Goal: Task Accomplishment & Management: Use online tool/utility

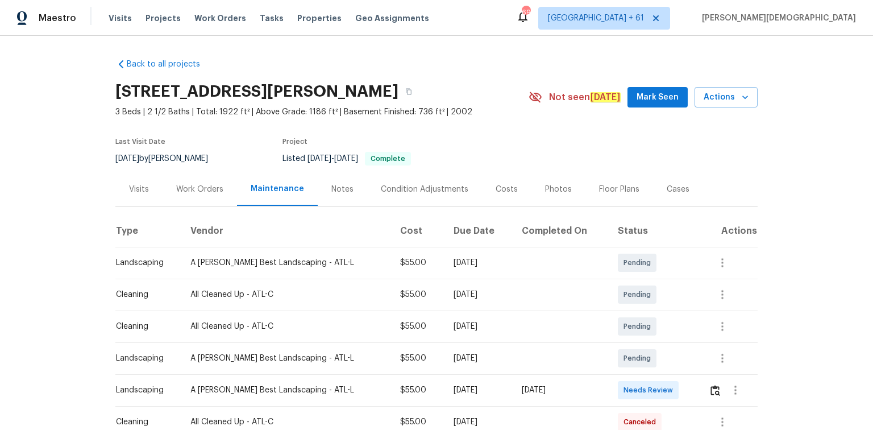
scroll to position [91, 0]
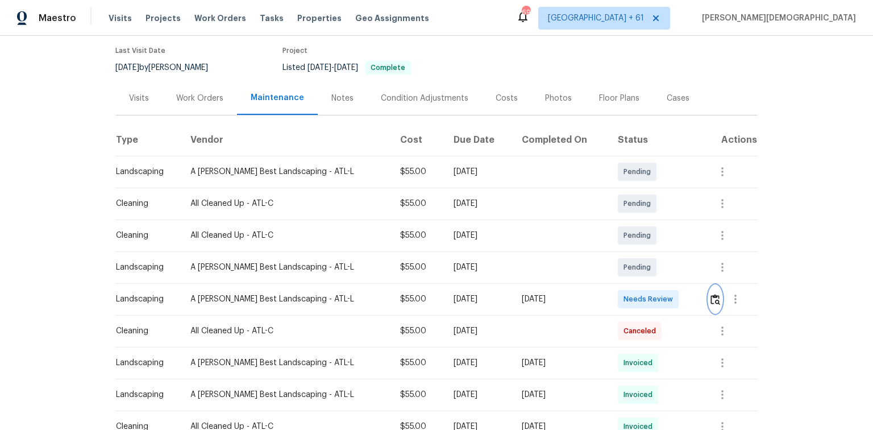
click at [621, 287] on img "button" at bounding box center [716, 299] width 10 height 11
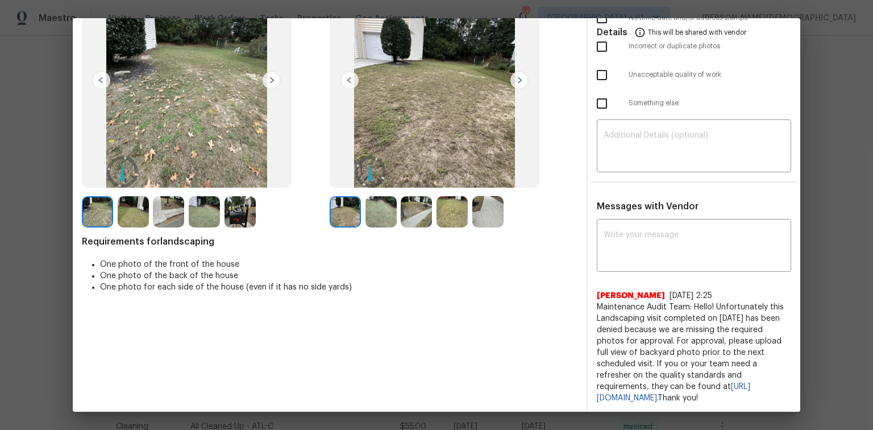
scroll to position [0, 0]
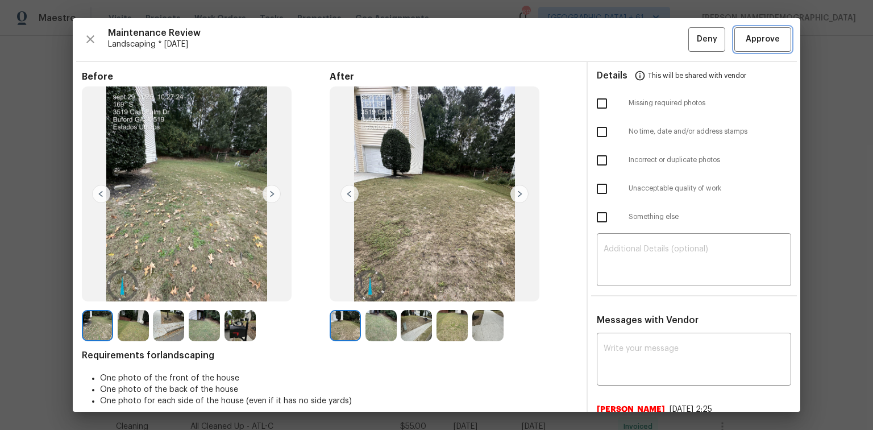
click at [621, 36] on span "Approve" at bounding box center [763, 39] width 34 height 14
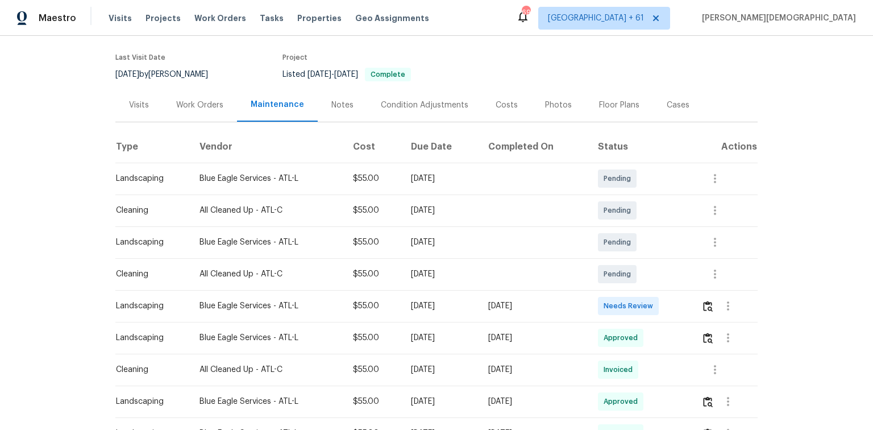
scroll to position [136, 0]
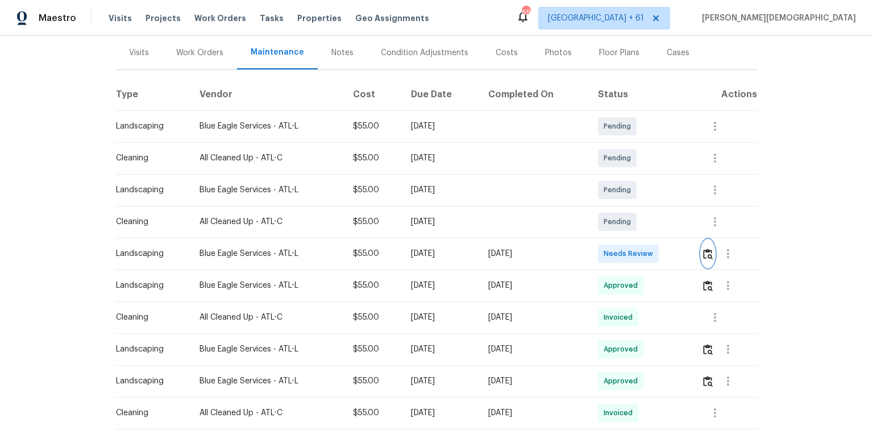
click at [705, 240] on button "button" at bounding box center [708, 253] width 13 height 27
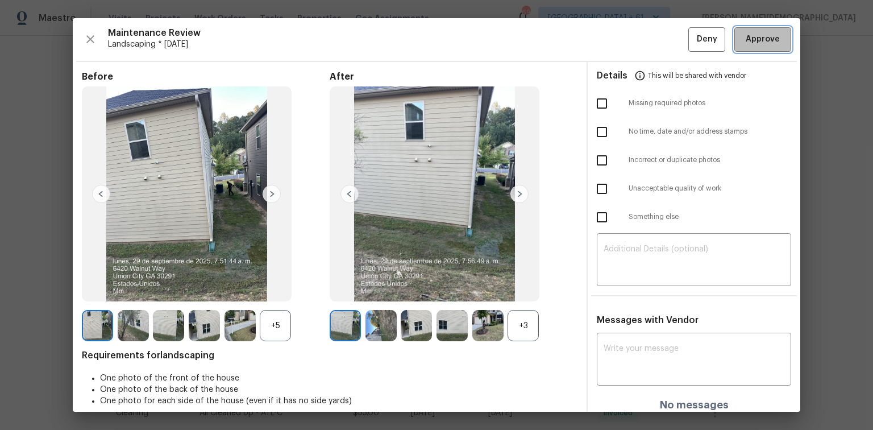
click at [753, 48] on button "Approve" at bounding box center [763, 39] width 57 height 24
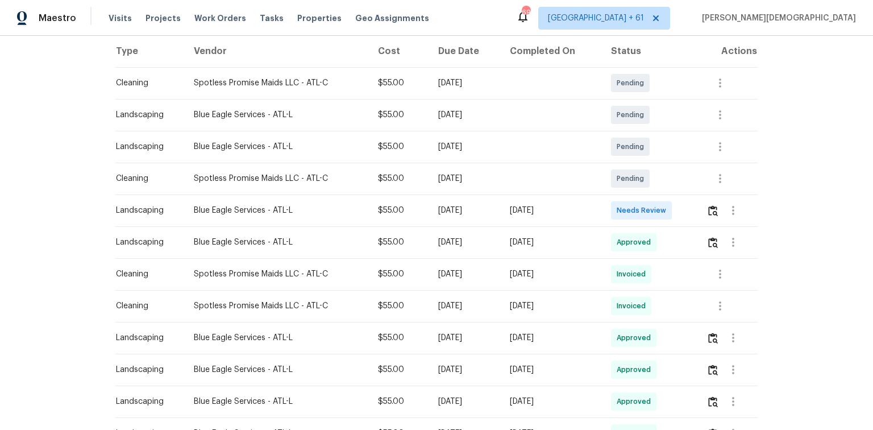
scroll to position [182, 0]
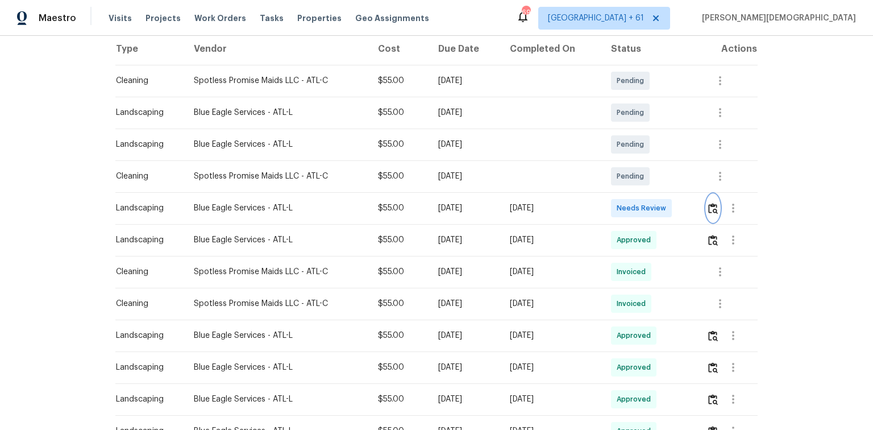
click at [621, 203] on img "button" at bounding box center [713, 208] width 10 height 11
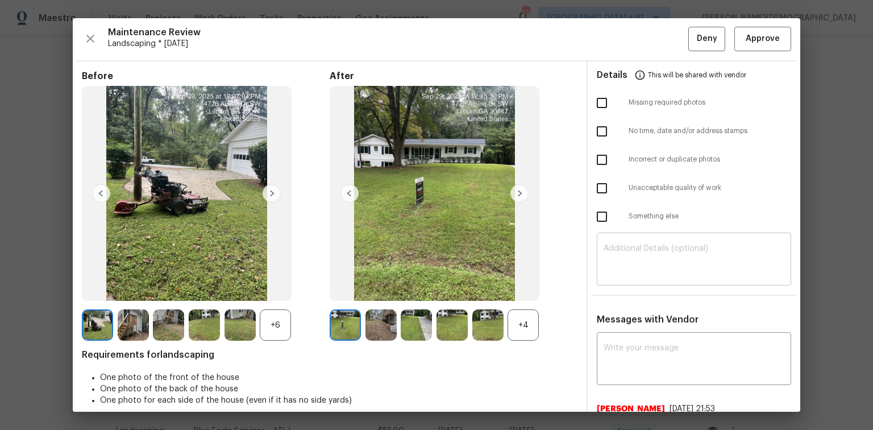
scroll to position [0, 0]
click at [621, 39] on span "Approve" at bounding box center [763, 39] width 39 height 14
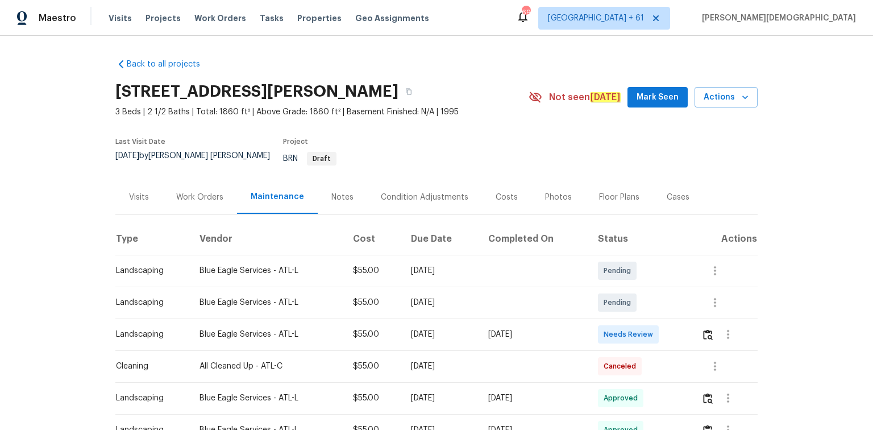
scroll to position [136, 0]
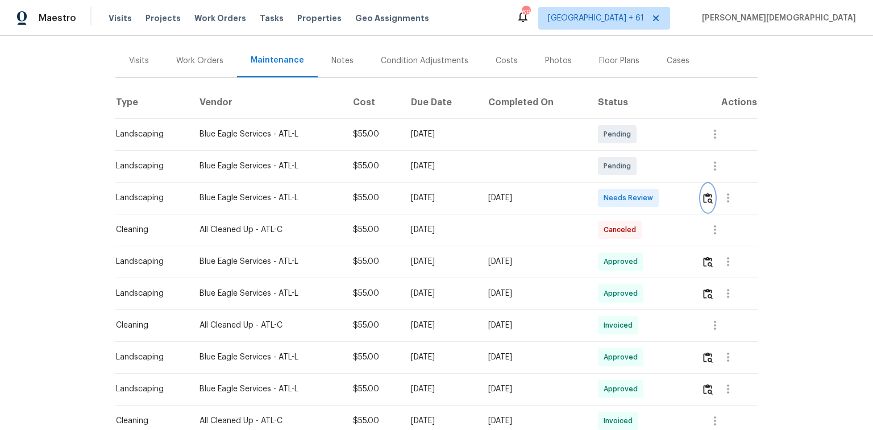
click at [710, 193] on img "button" at bounding box center [708, 198] width 10 height 11
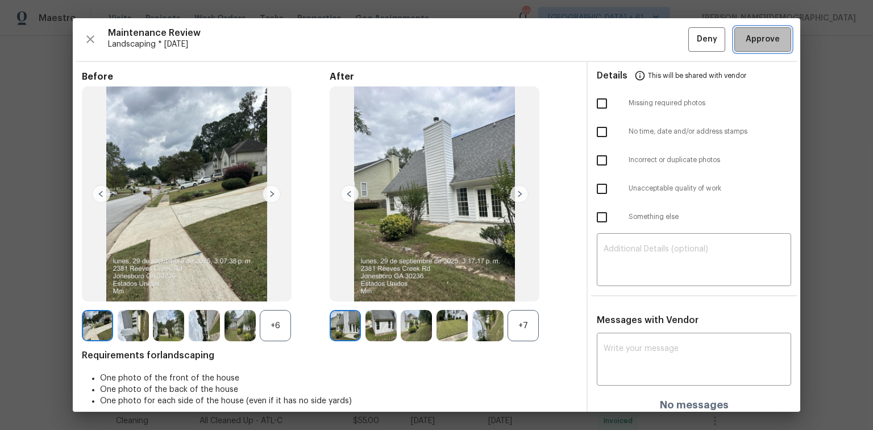
click at [746, 48] on button "Approve" at bounding box center [763, 39] width 57 height 24
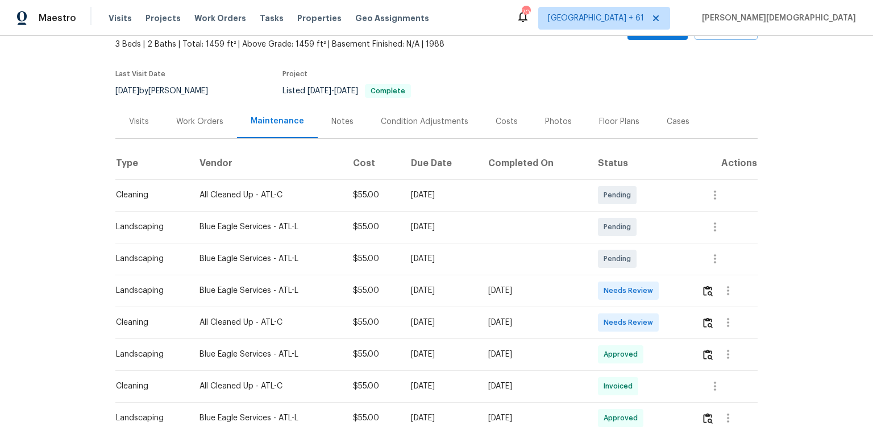
scroll to position [136, 0]
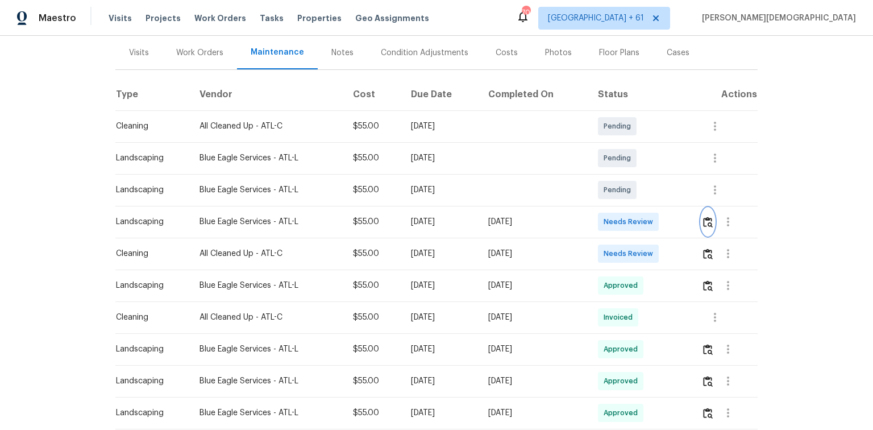
click at [621, 216] on button "button" at bounding box center [708, 221] width 13 height 27
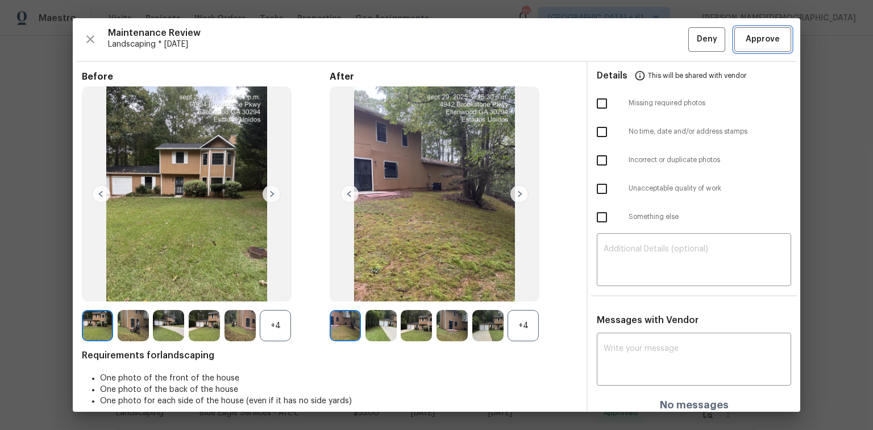
click at [621, 43] on span "Approve" at bounding box center [763, 39] width 34 height 14
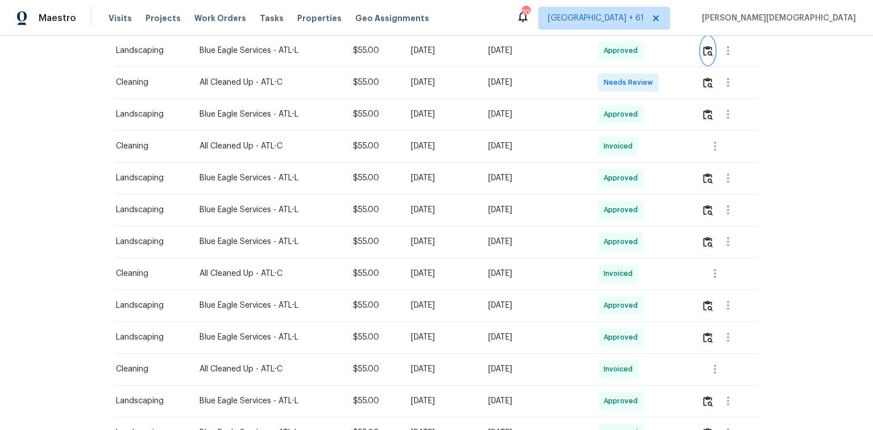
scroll to position [227, 0]
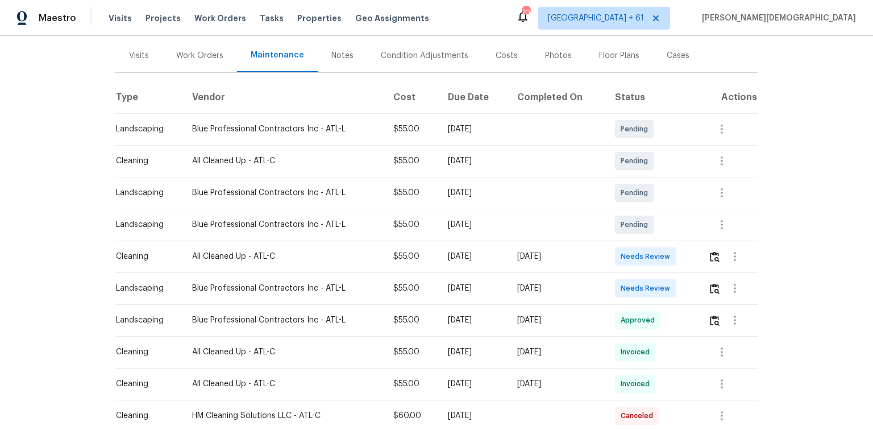
scroll to position [182, 0]
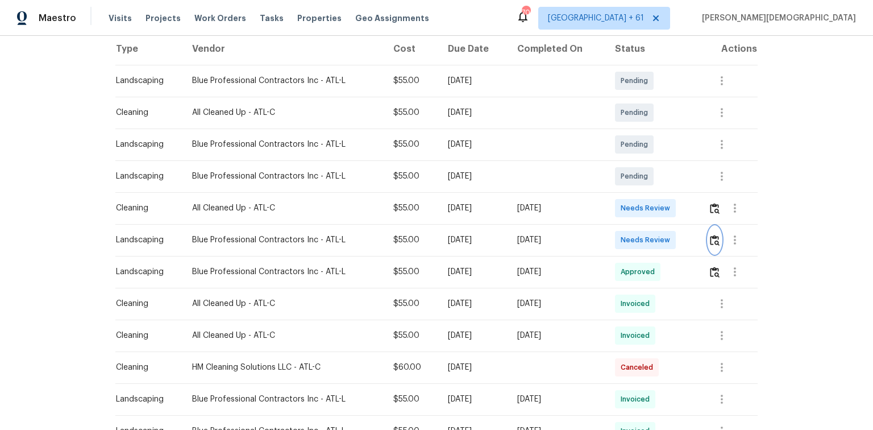
click at [621, 235] on img "button" at bounding box center [715, 240] width 10 height 11
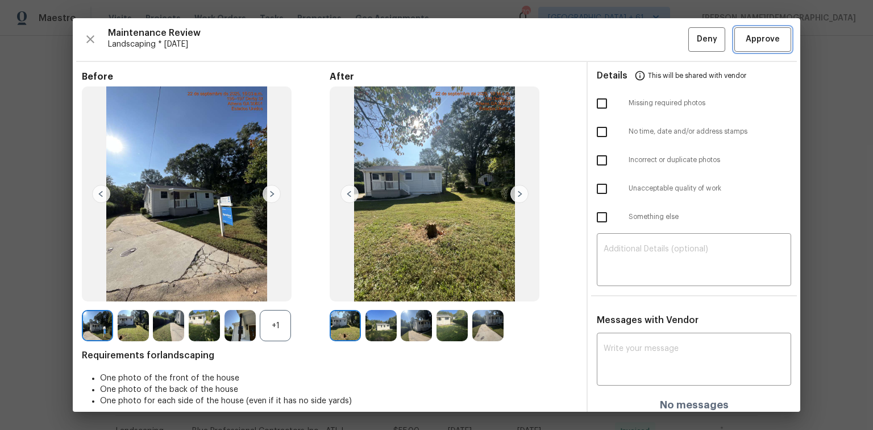
click at [621, 45] on button "Approve" at bounding box center [763, 39] width 57 height 24
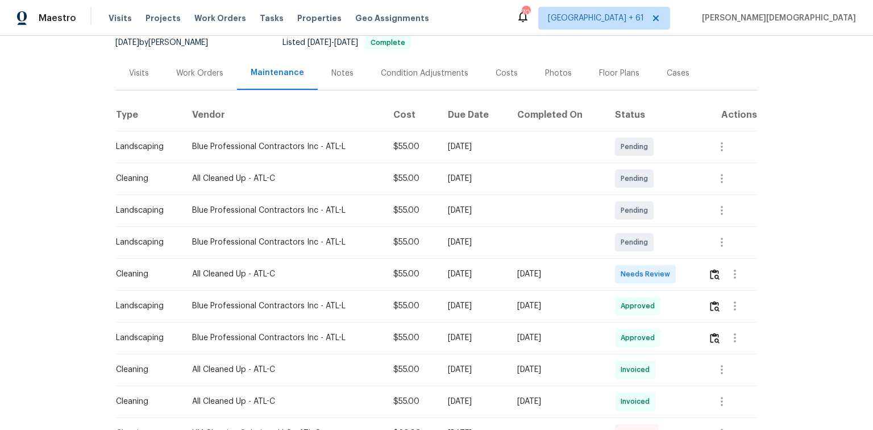
scroll to position [0, 0]
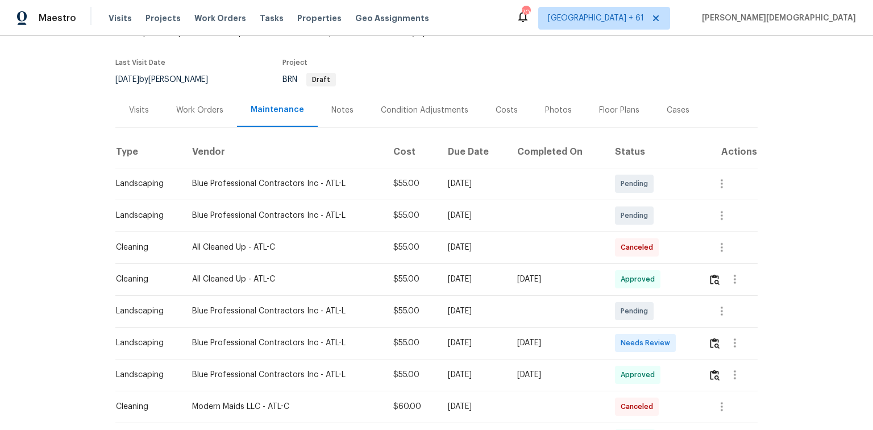
scroll to position [91, 0]
click at [621, 287] on button "button" at bounding box center [714, 342] width 13 height 27
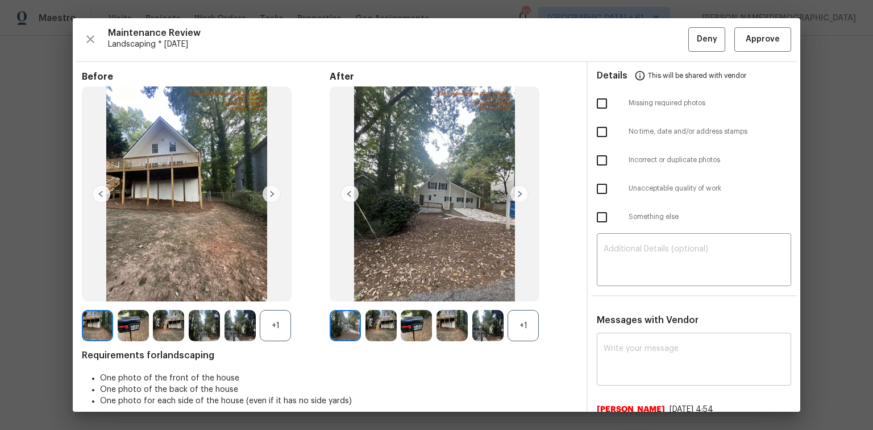
click at [621, 287] on div "x ​" at bounding box center [694, 360] width 194 height 50
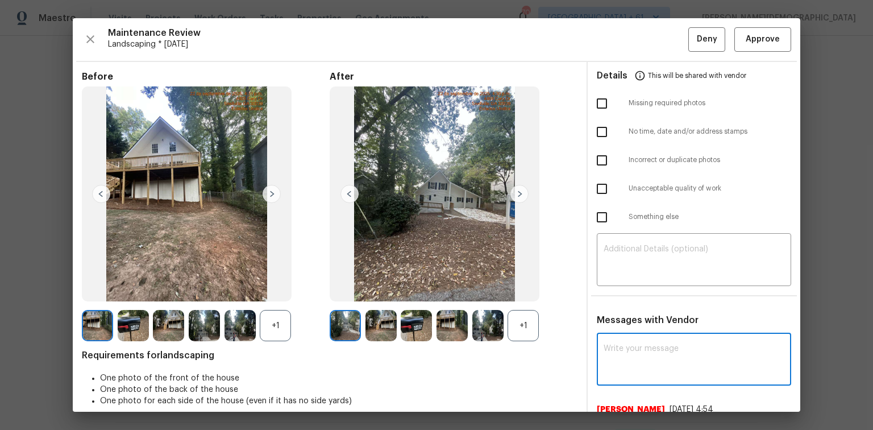
paste textarea "Maintenance Audit Team: Hello! Unfortunately this landscaping visit completed o…"
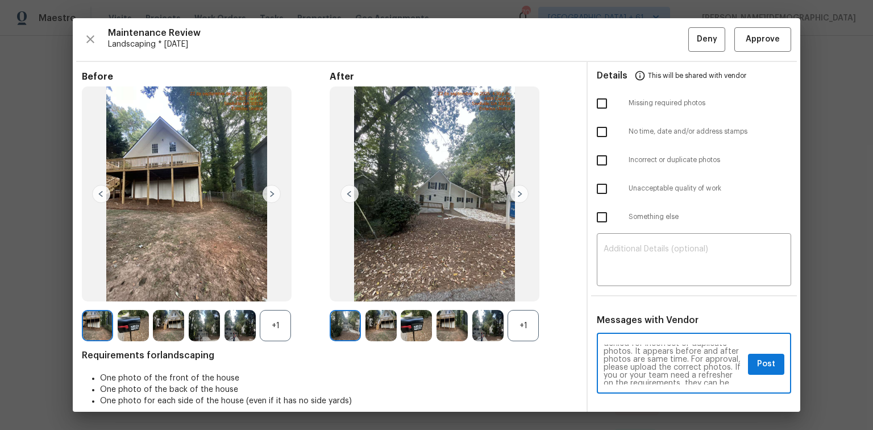
scroll to position [45, 0]
type textarea "Maintenance Audit Team: Hello! Unfortunately this landscaping visit completed o…"
click at [621, 263] on textarea at bounding box center [694, 261] width 181 height 32
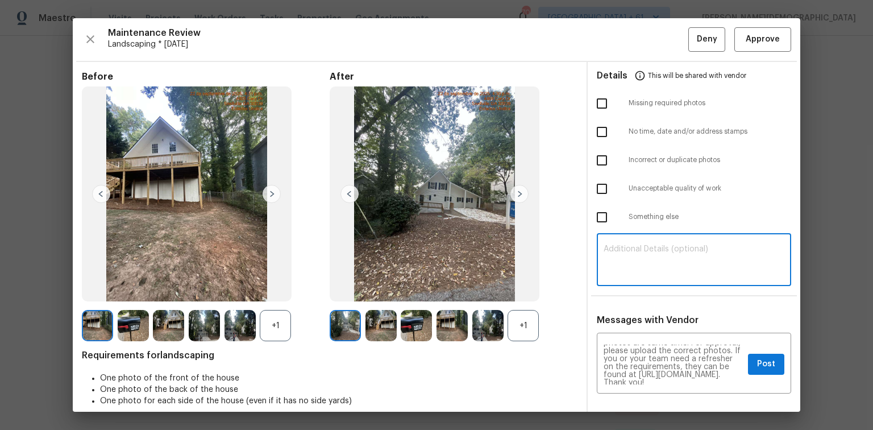
paste textarea "Maintenance Audit Team: Hello! Unfortunately this landscaping visit completed o…"
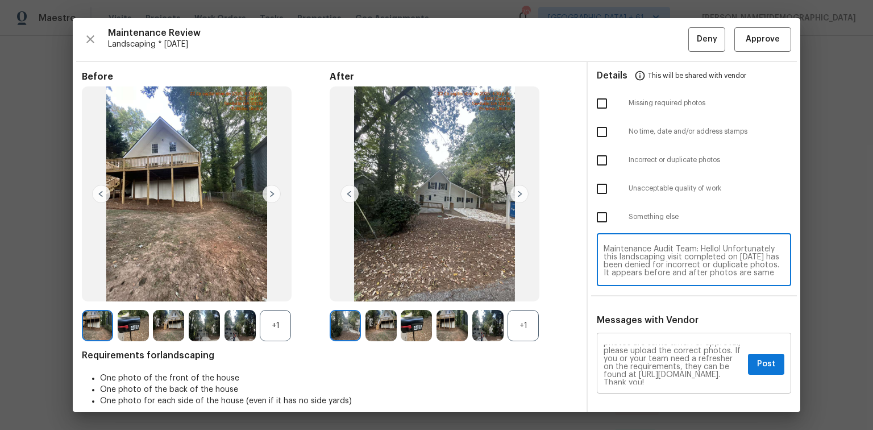
type textarea "Maintenance Audit Team: Hello! Unfortunately this landscaping visit completed o…"
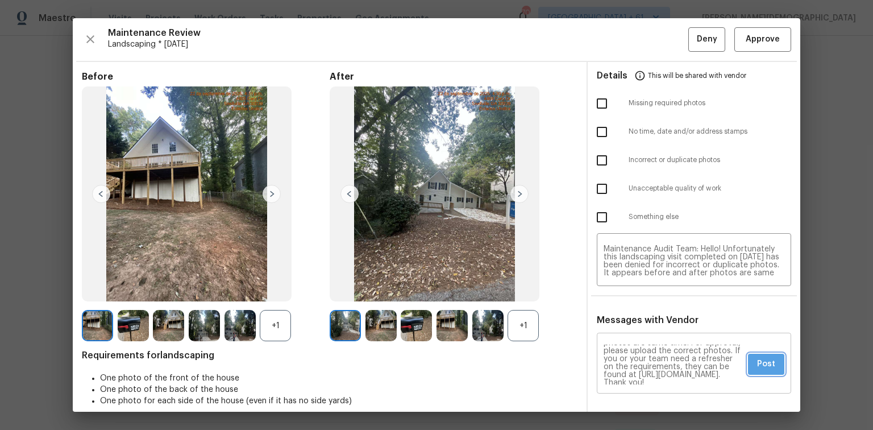
click at [621, 287] on span "Post" at bounding box center [766, 364] width 18 height 14
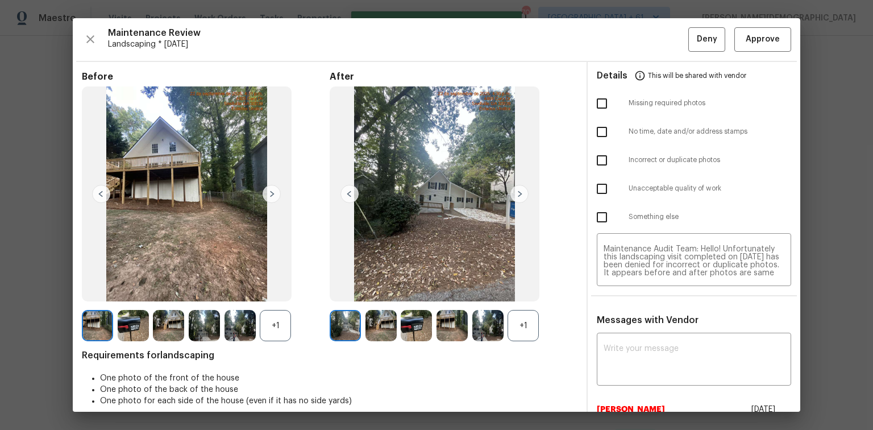
click at [607, 160] on input "checkbox" at bounding box center [602, 160] width 24 height 24
checkbox input "true"
click at [621, 45] on button "Deny" at bounding box center [707, 39] width 37 height 24
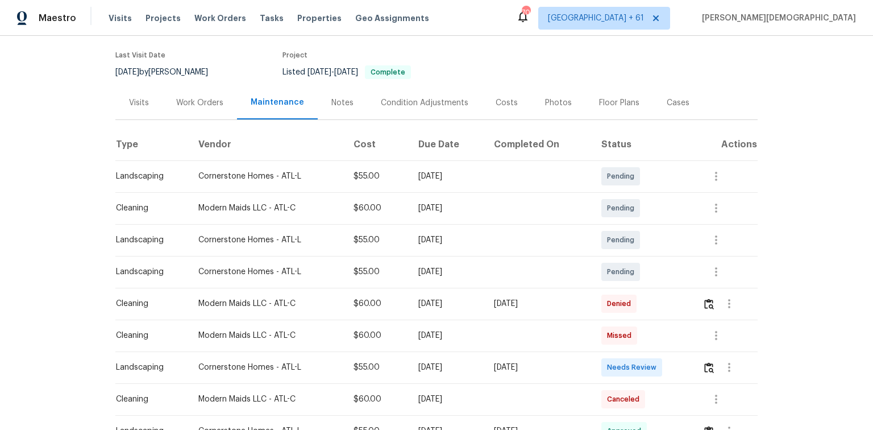
scroll to position [136, 0]
